Goal: Information Seeking & Learning: Learn about a topic

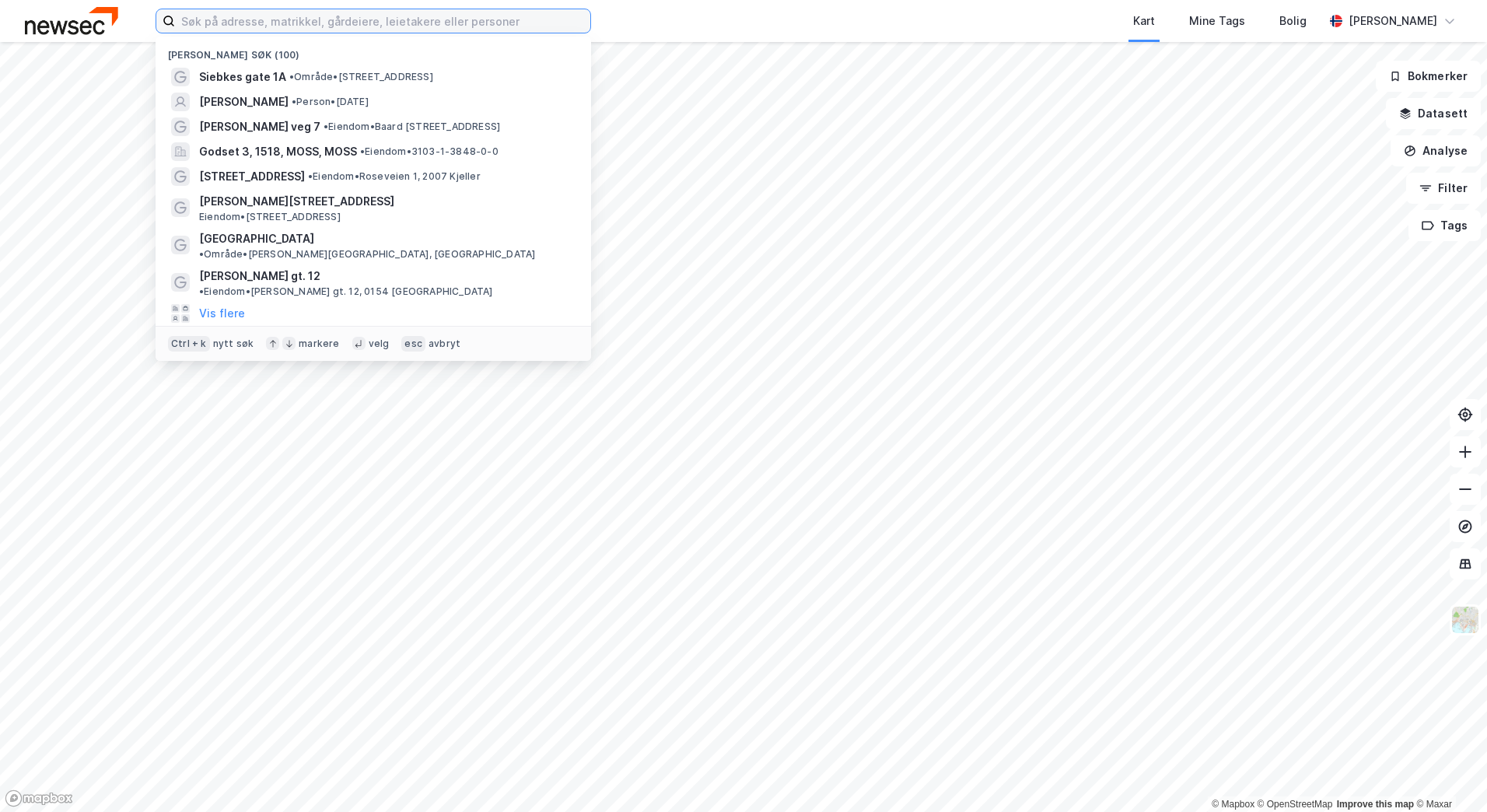
click at [285, 19] on input at bounding box center [383, 21] width 416 height 24
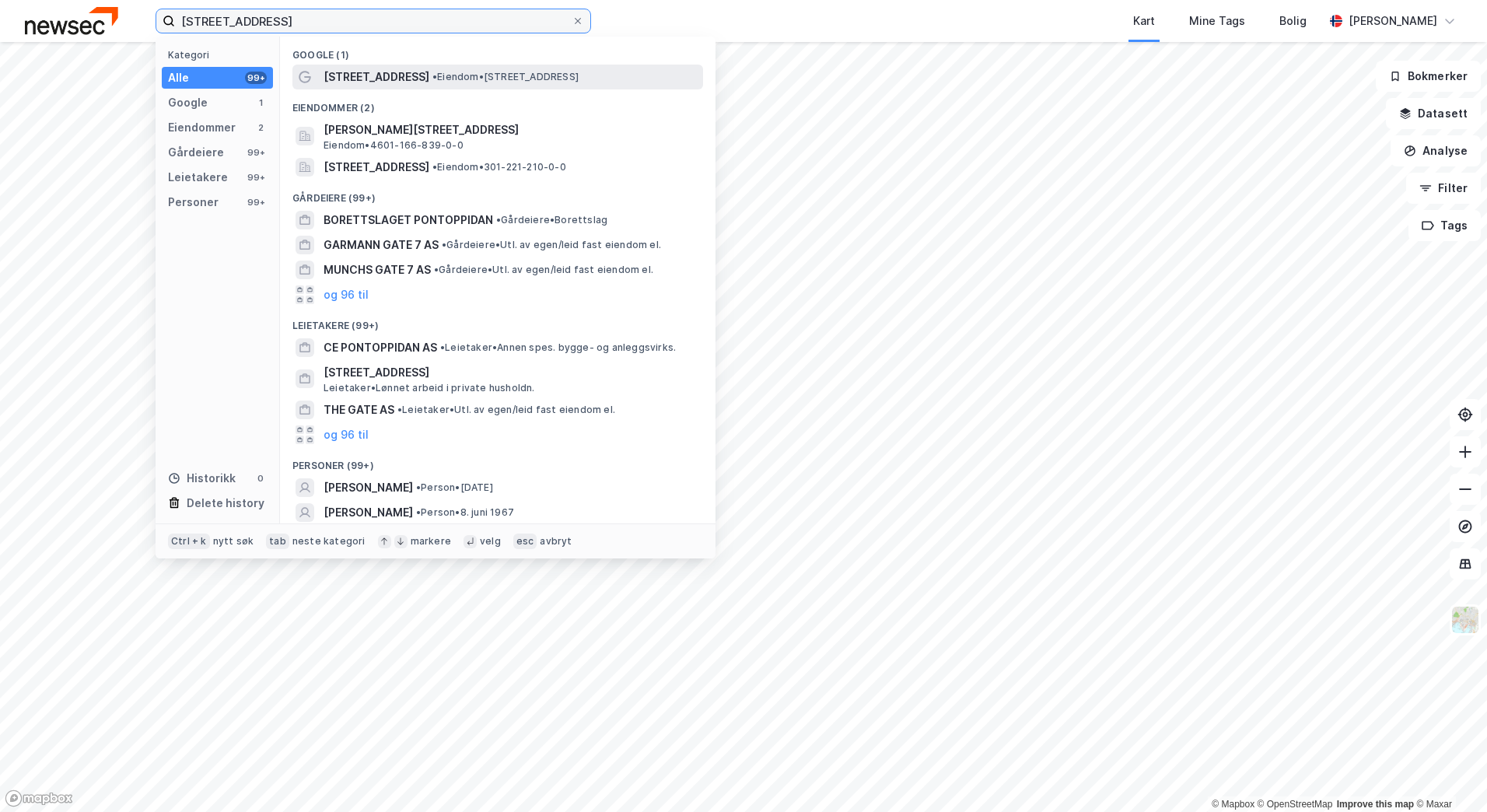
type input "[STREET_ADDRESS]"
click at [416, 72] on span "[STREET_ADDRESS]" at bounding box center [376, 76] width 106 height 19
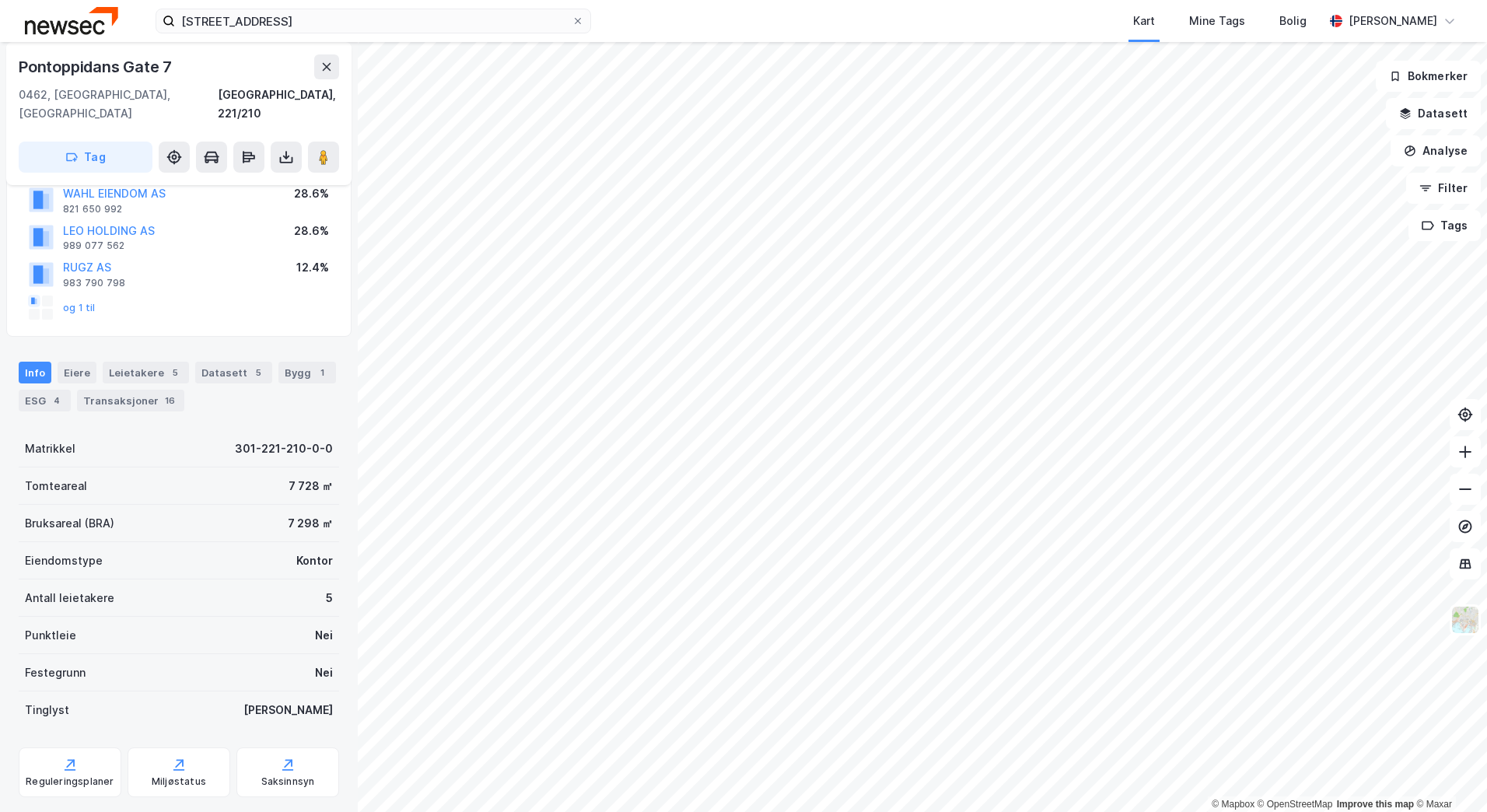
scroll to position [139, 0]
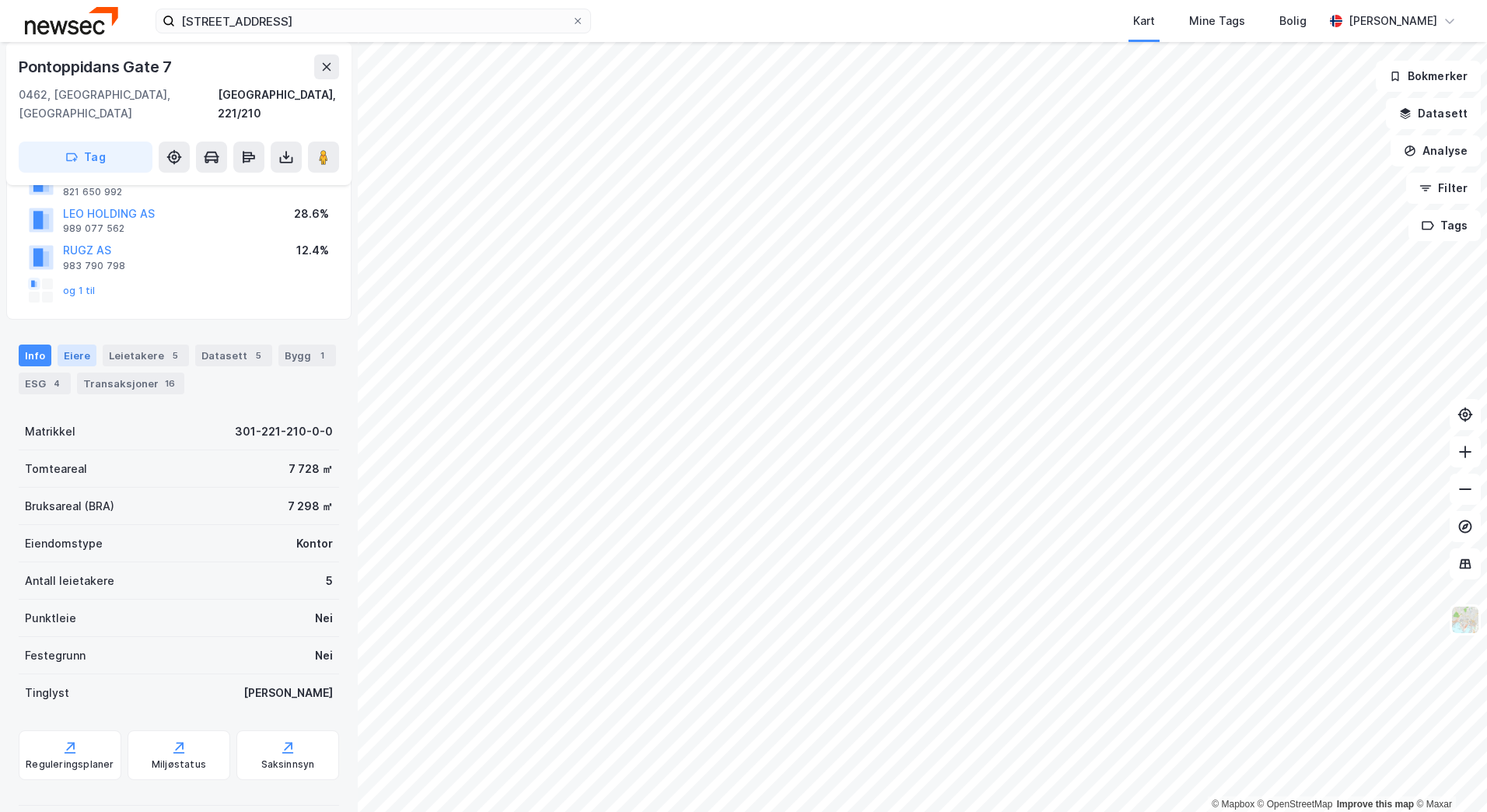
click at [73, 344] on div "Eiere" at bounding box center [76, 355] width 39 height 22
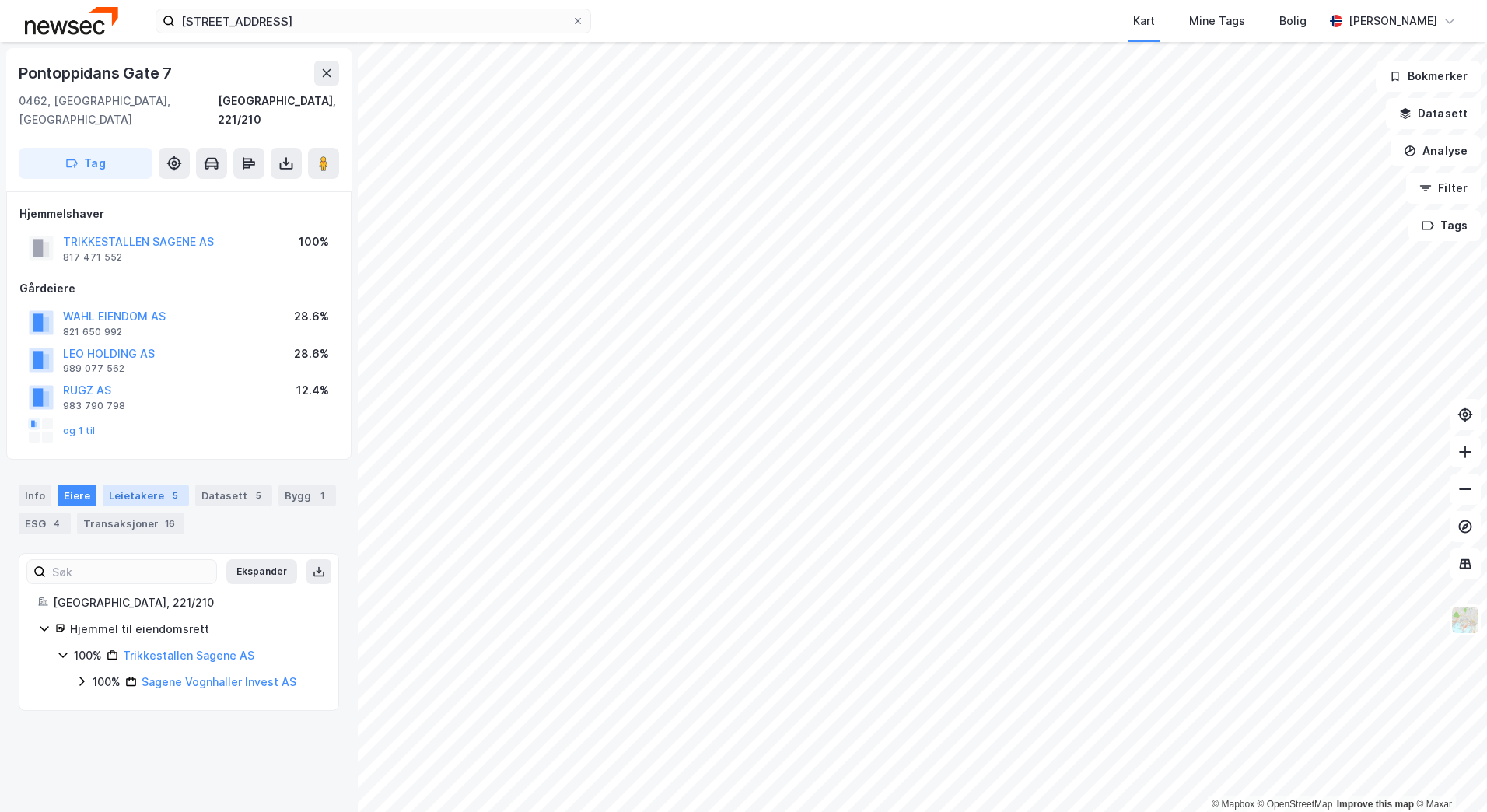
click at [151, 485] on div "Leietakere 5" at bounding box center [145, 496] width 86 height 22
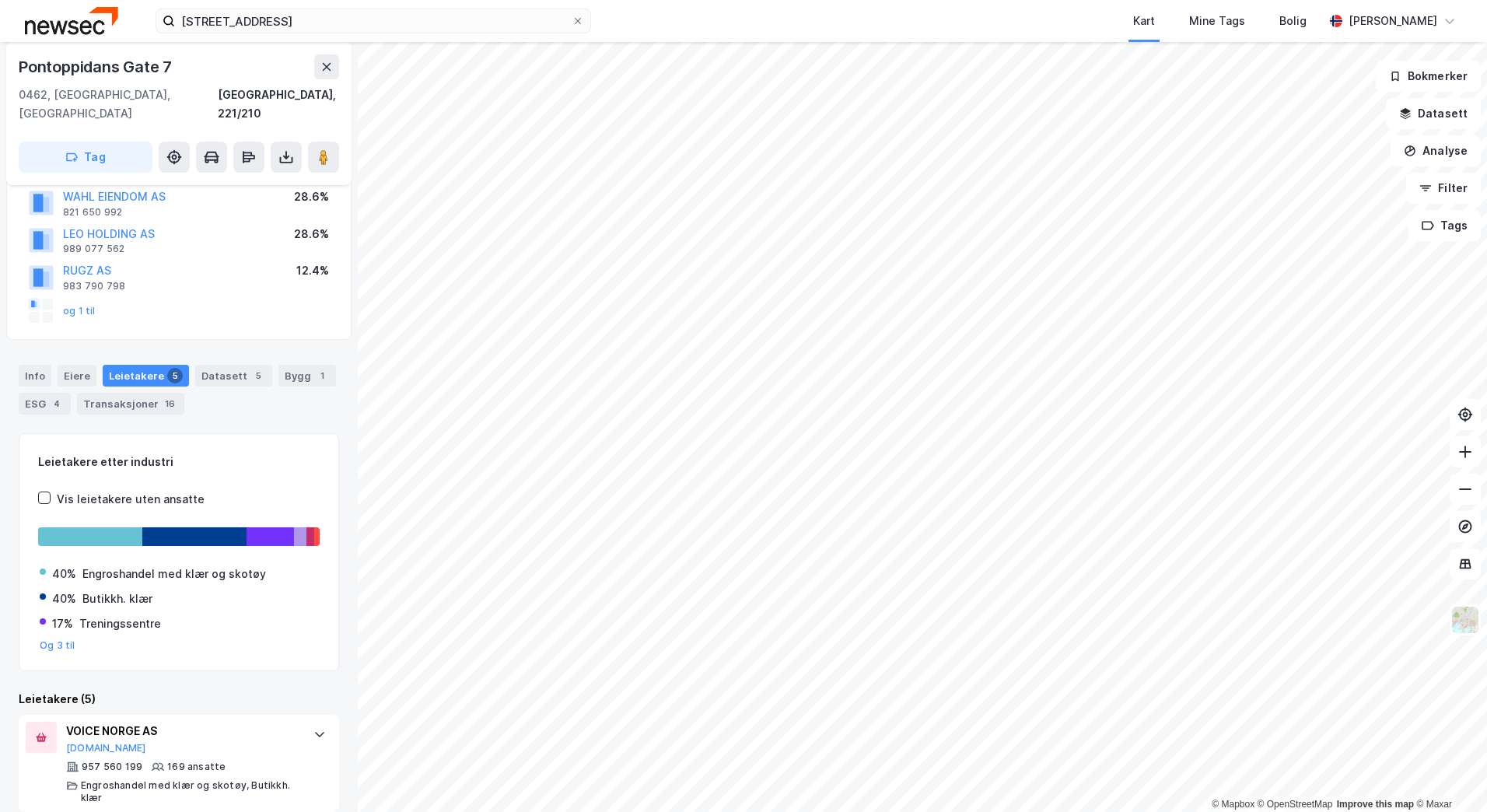
scroll to position [119, 0]
click at [224, 365] on div "Datasett 5" at bounding box center [233, 376] width 77 height 22
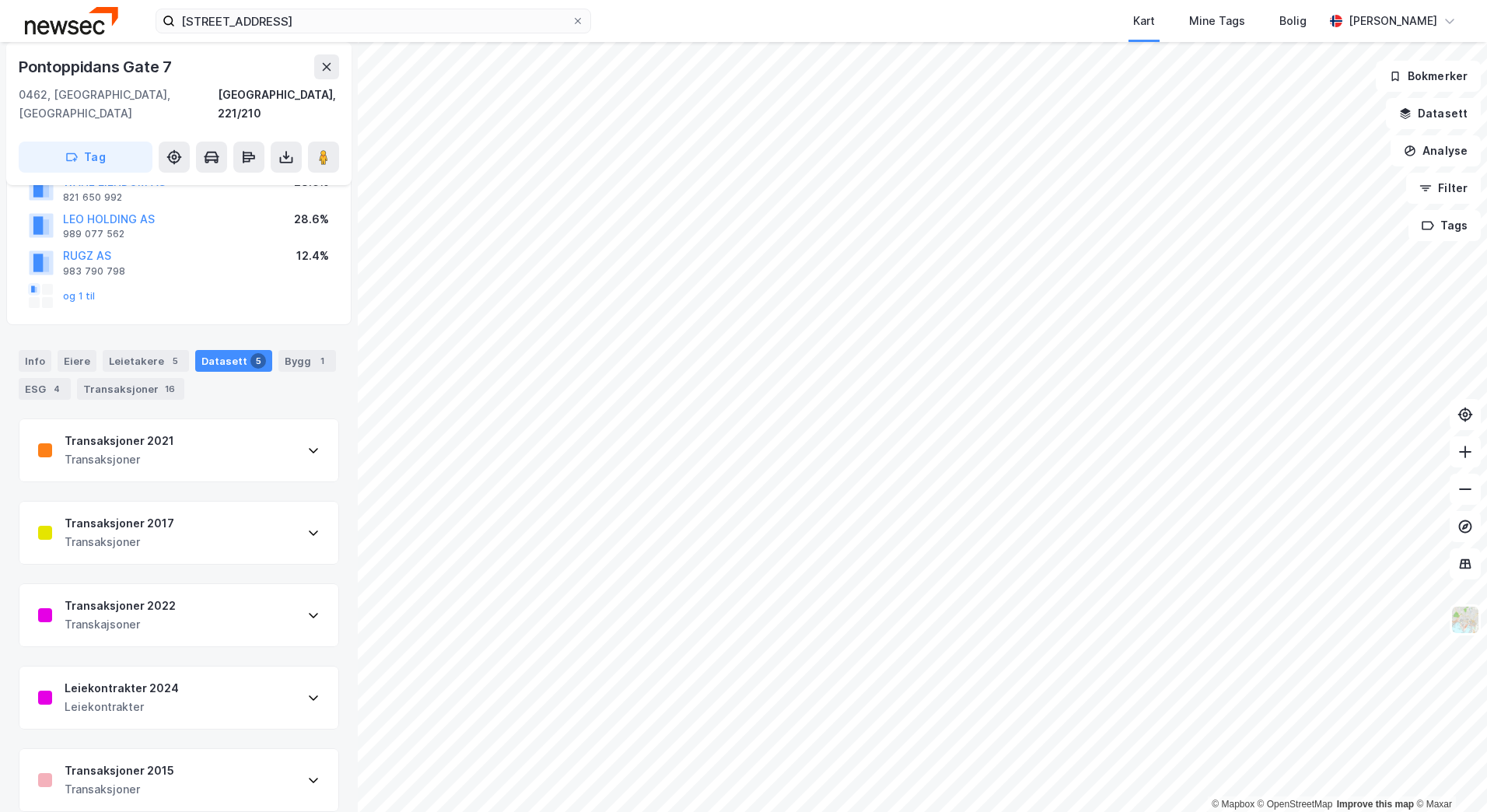
scroll to position [135, 0]
click at [285, 350] on div "Bygg 1" at bounding box center [307, 361] width 57 height 22
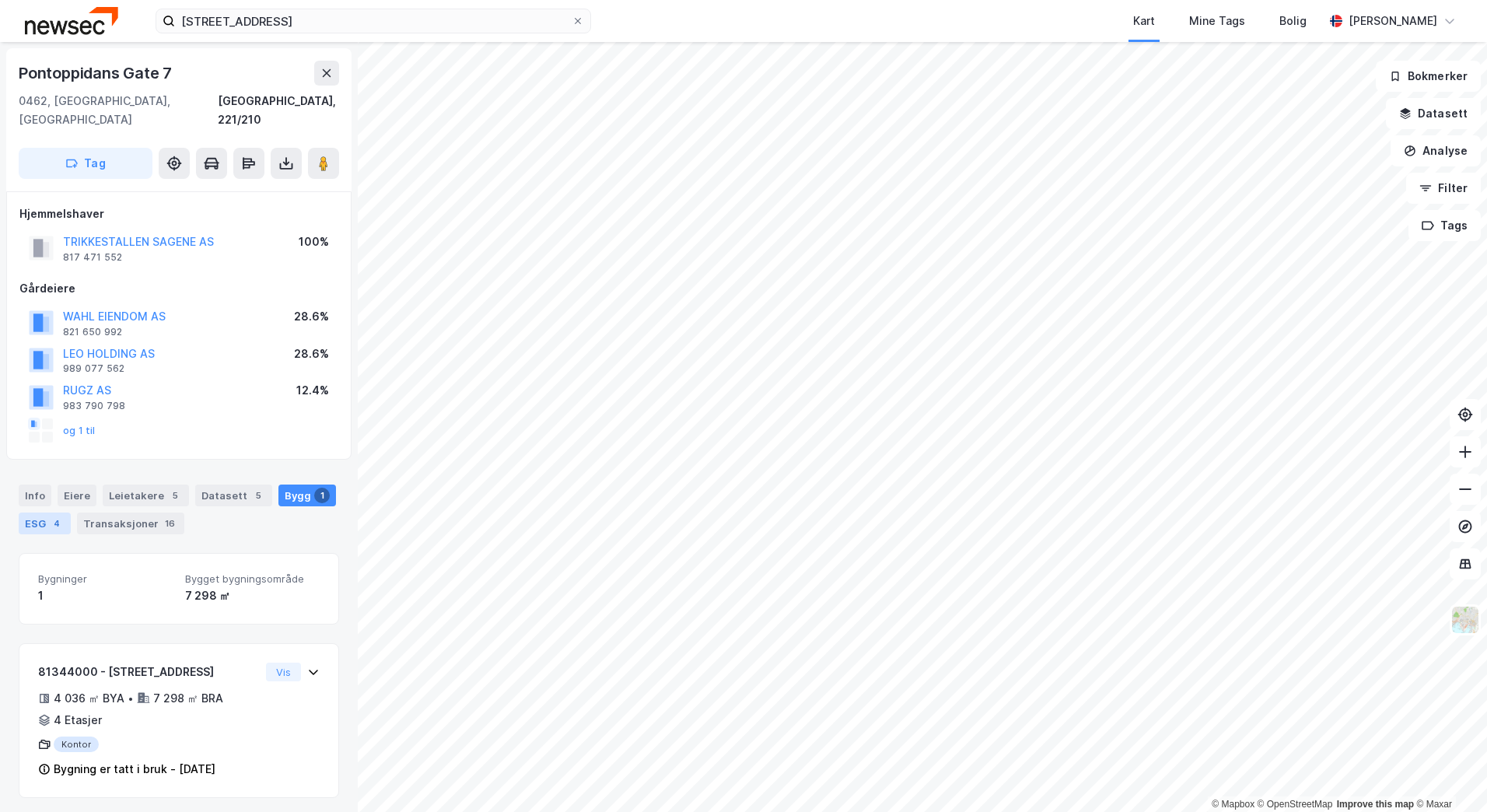
click at [49, 515] on div "4" at bounding box center [57, 523] width 16 height 16
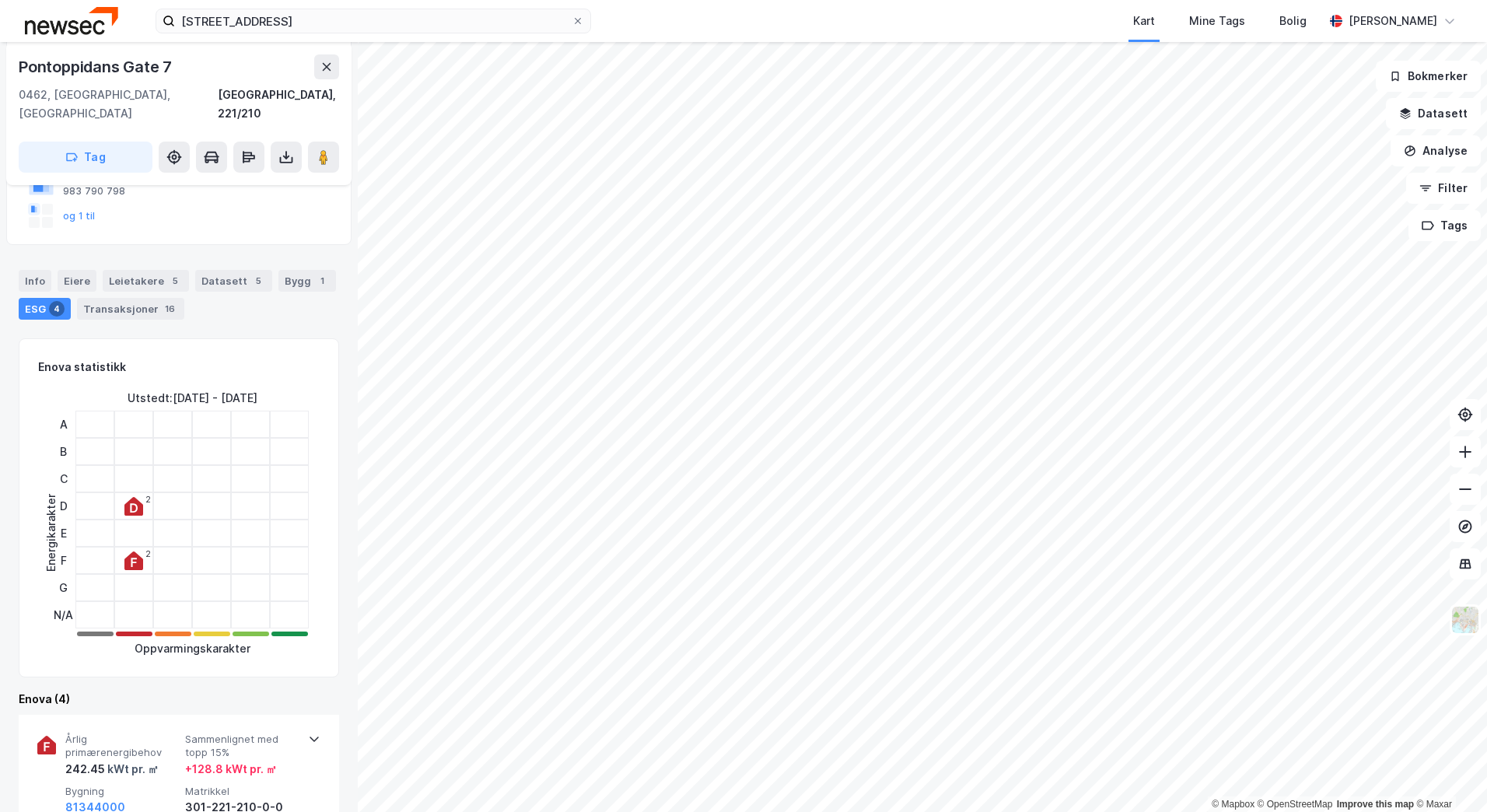
scroll to position [214, 0]
click at [46, 271] on div "Info" at bounding box center [35, 282] width 33 height 22
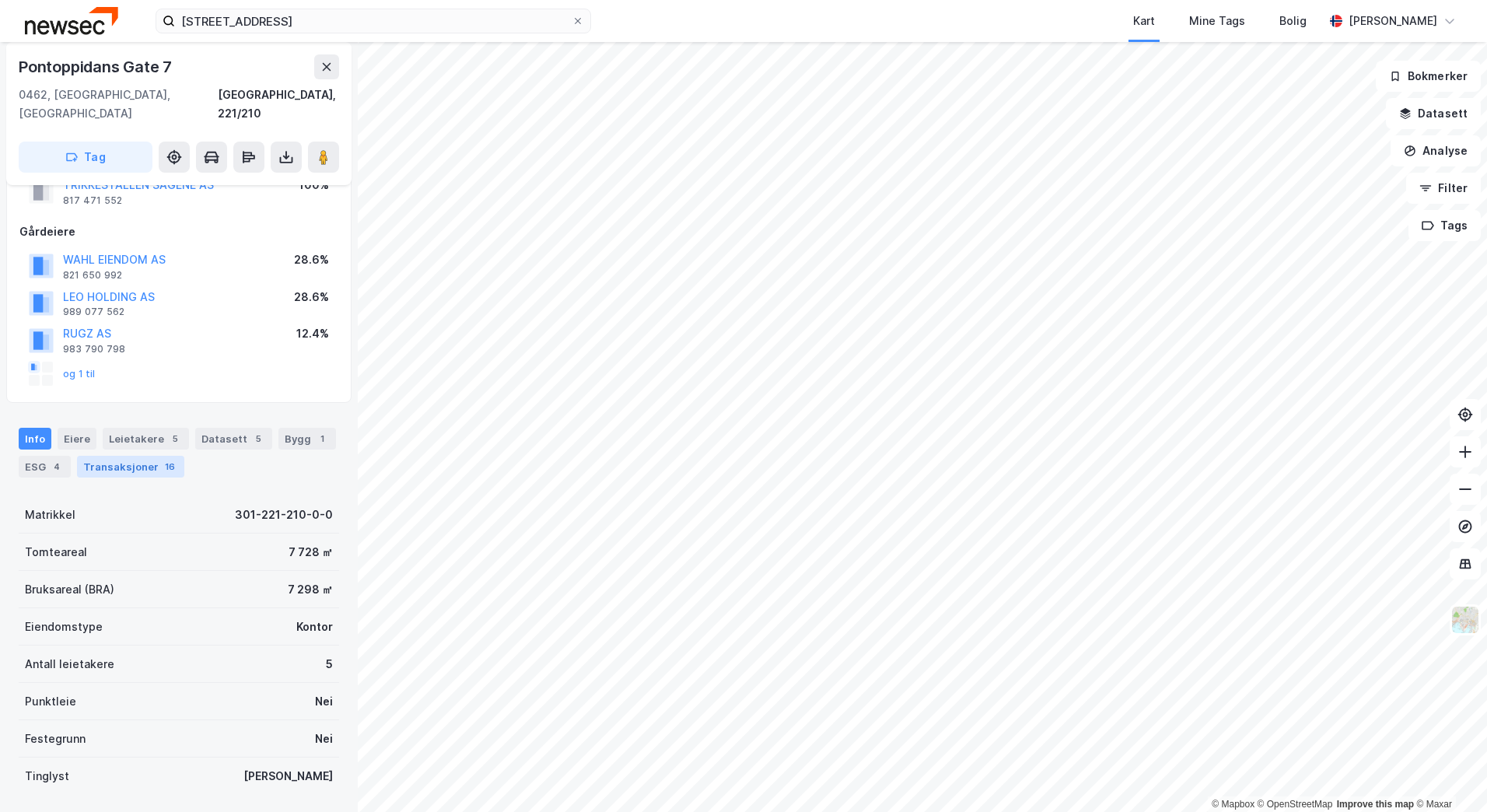
click at [133, 456] on div "Transaksjoner 16" at bounding box center [131, 467] width 107 height 22
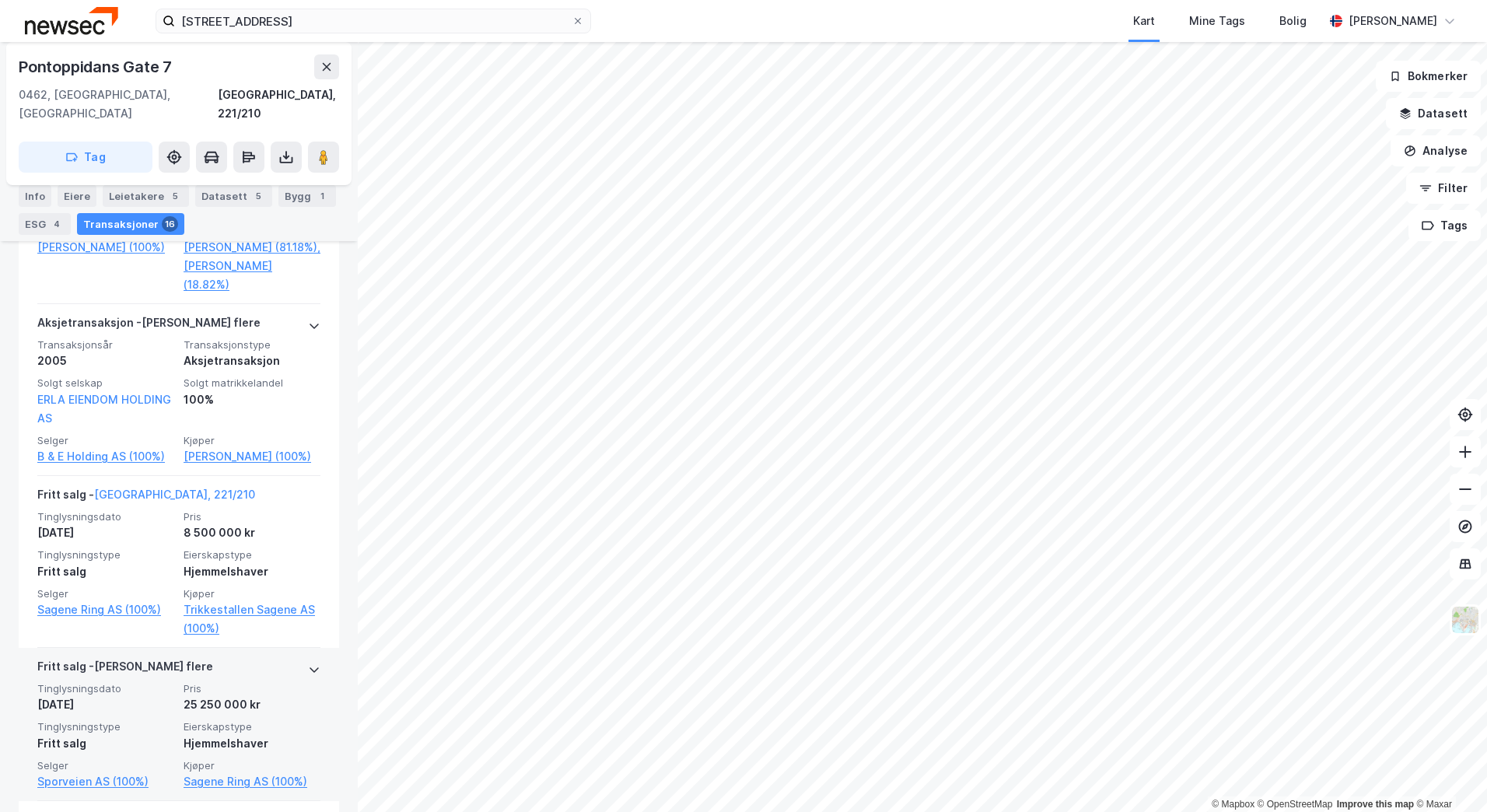
scroll to position [4352, 0]
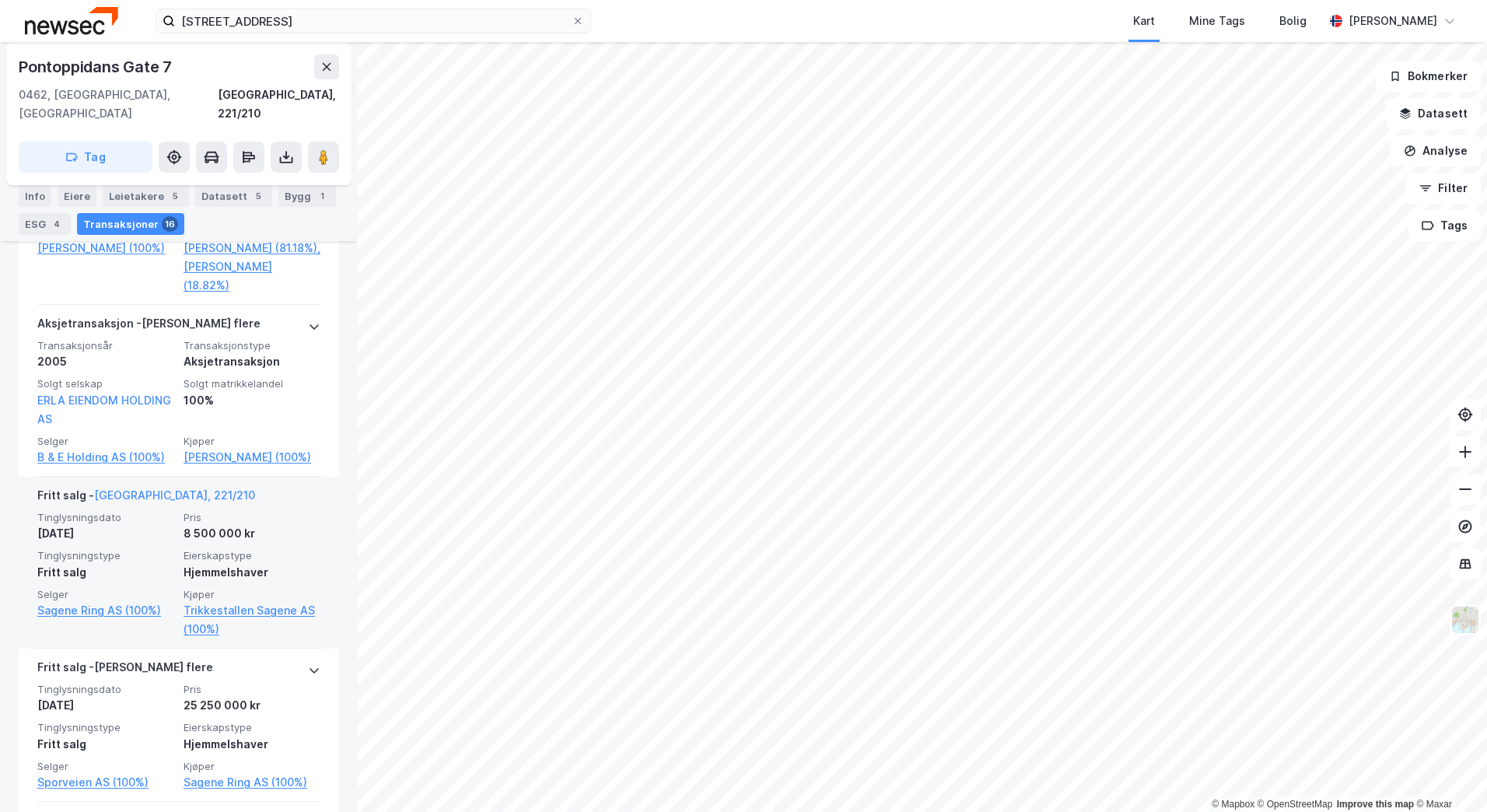
click at [238, 510] on span "Pris" at bounding box center [252, 516] width 137 height 13
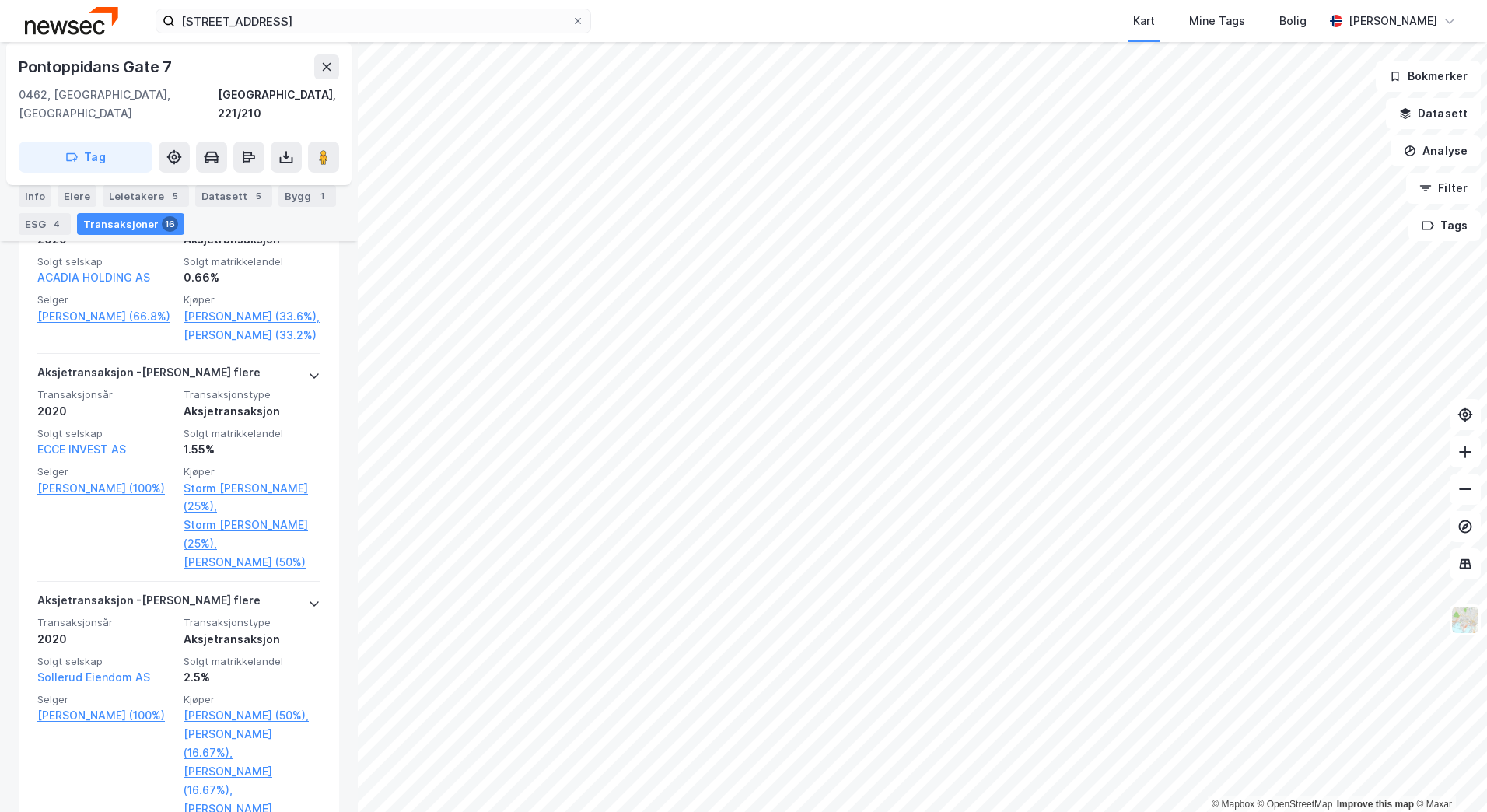
scroll to position [1919, 0]
